Goal: Transaction & Acquisition: Purchase product/service

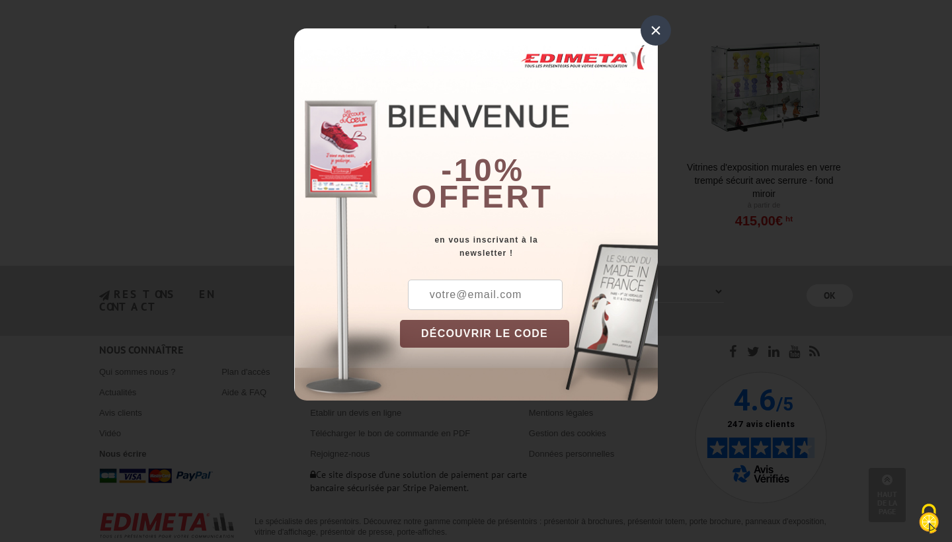
click at [655, 34] on div "×" at bounding box center [656, 30] width 30 height 30
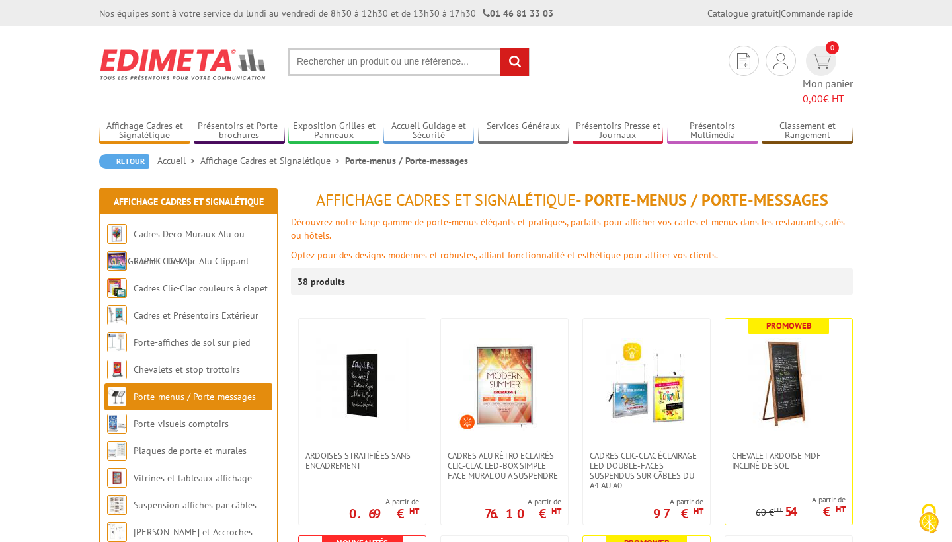
click at [219, 391] on link "Porte-menus / Porte-messages" at bounding box center [195, 397] width 122 height 12
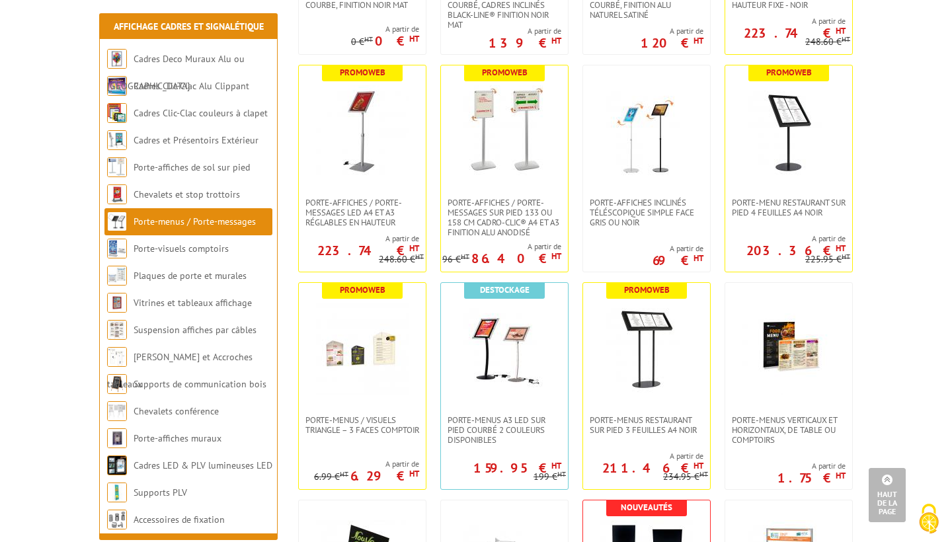
scroll to position [1132, 0]
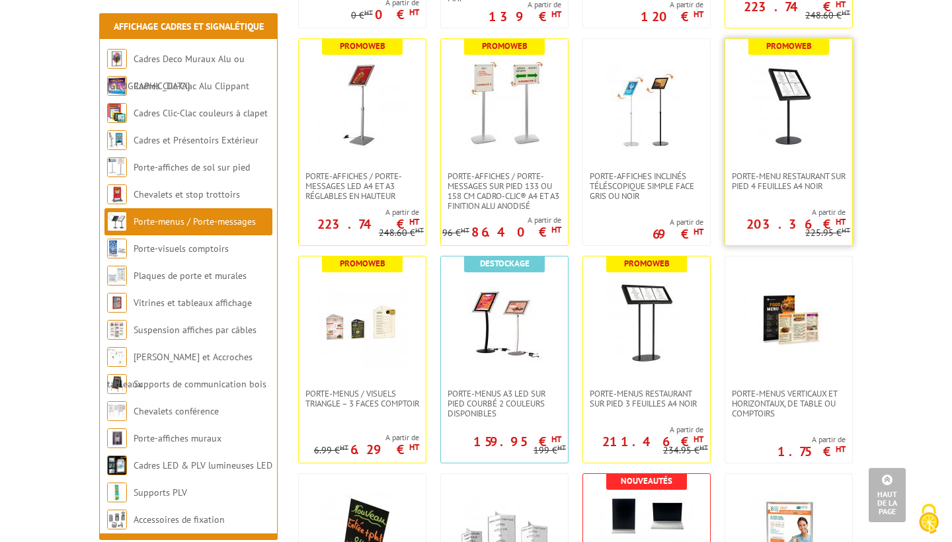
click at [800, 114] on img at bounding box center [789, 105] width 93 height 93
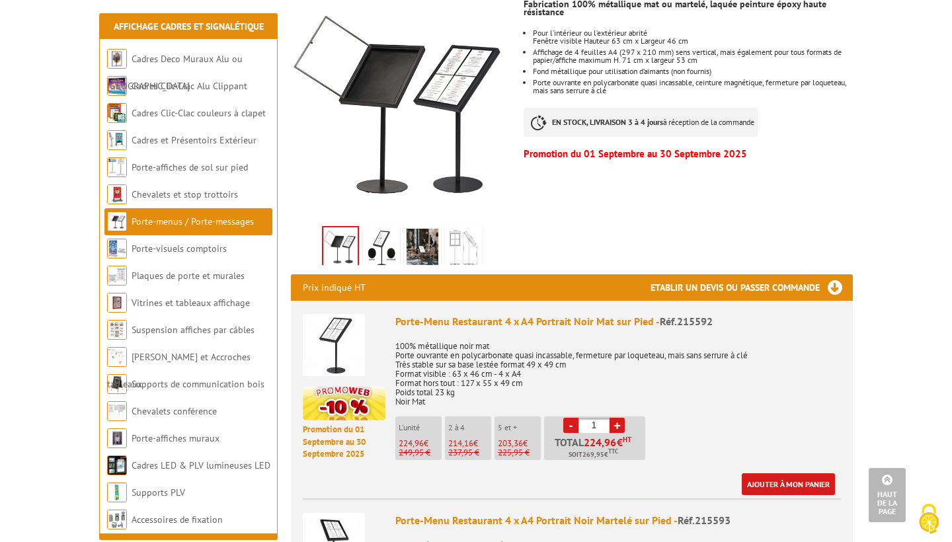
scroll to position [12, 0]
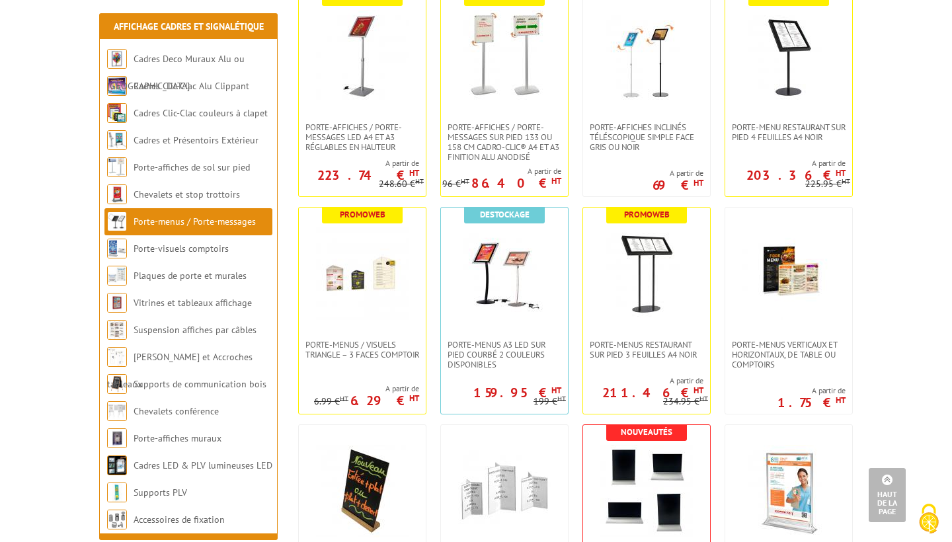
scroll to position [1168, 0]
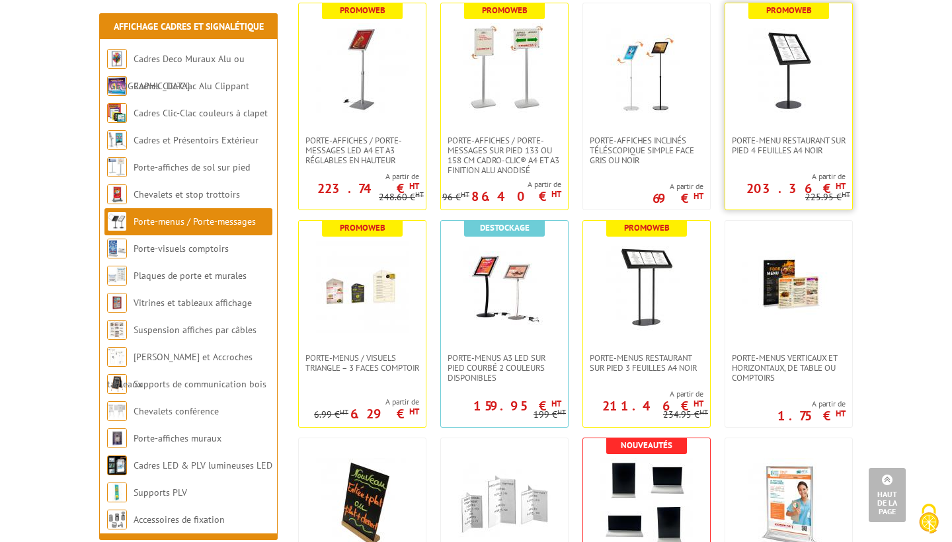
click at [808, 114] on img at bounding box center [789, 69] width 93 height 93
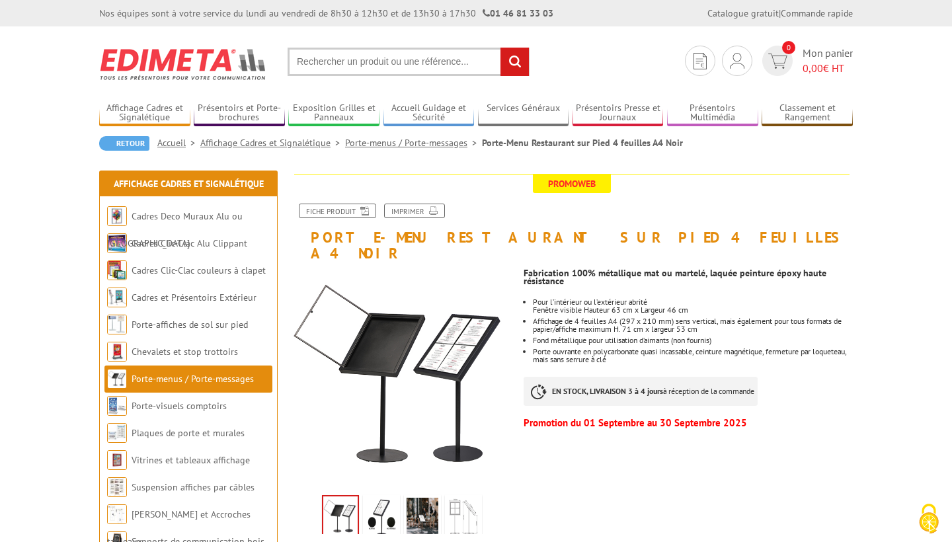
scroll to position [208, 0]
